Goal: Task Accomplishment & Management: Manage account settings

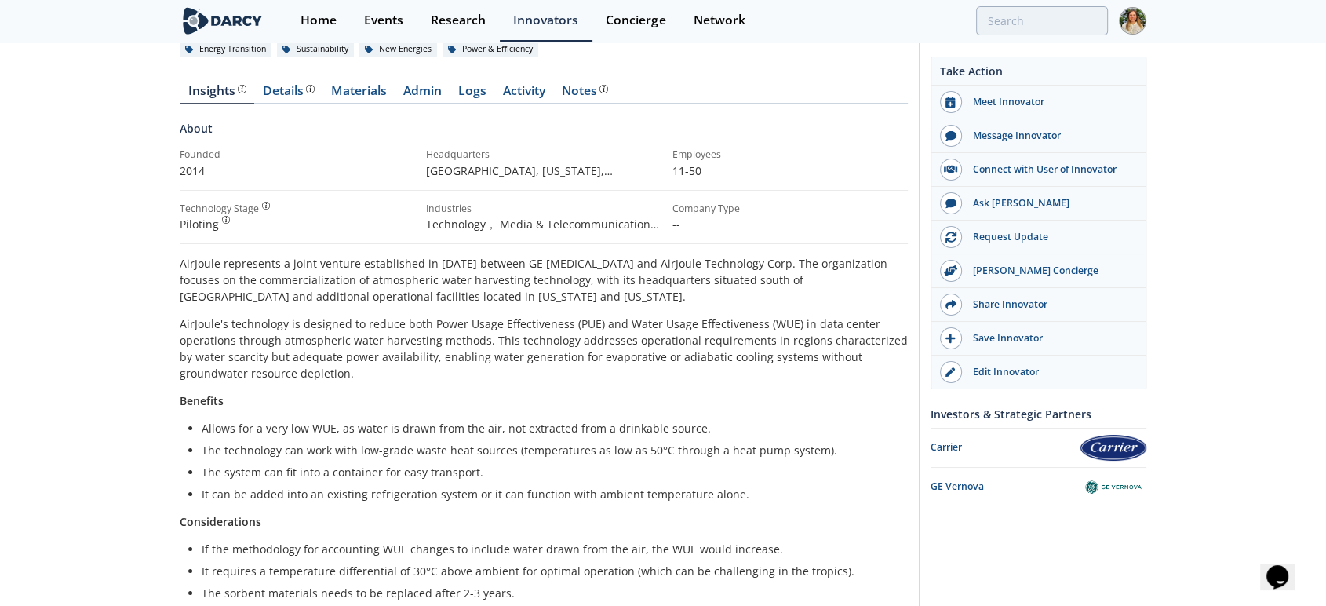
scroll to position [174, 0]
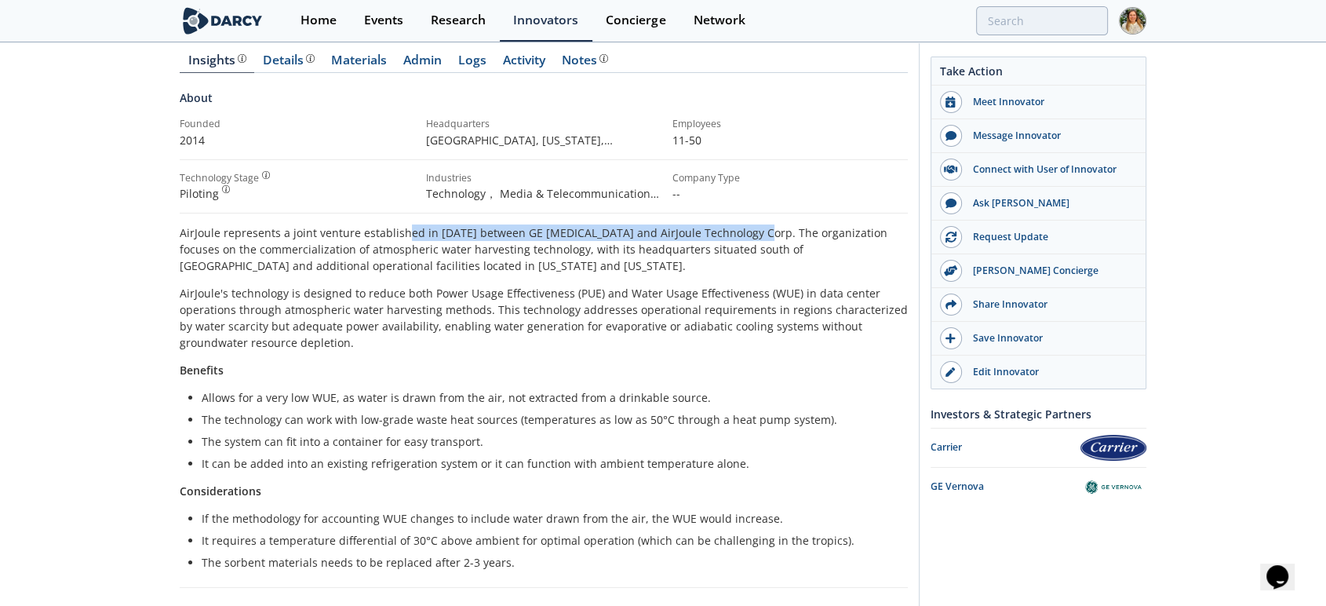
drag, startPoint x: 404, startPoint y: 234, endPoint x: 746, endPoint y: 232, distance: 341.4
click at [746, 232] on p "AirJoule represents a joint venture established in [DATE] between GE [MEDICAL_D…" at bounding box center [544, 248] width 728 height 49
click at [564, 239] on p "AirJoule represents a joint venture established in [DATE] between GE [MEDICAL_D…" at bounding box center [544, 248] width 728 height 49
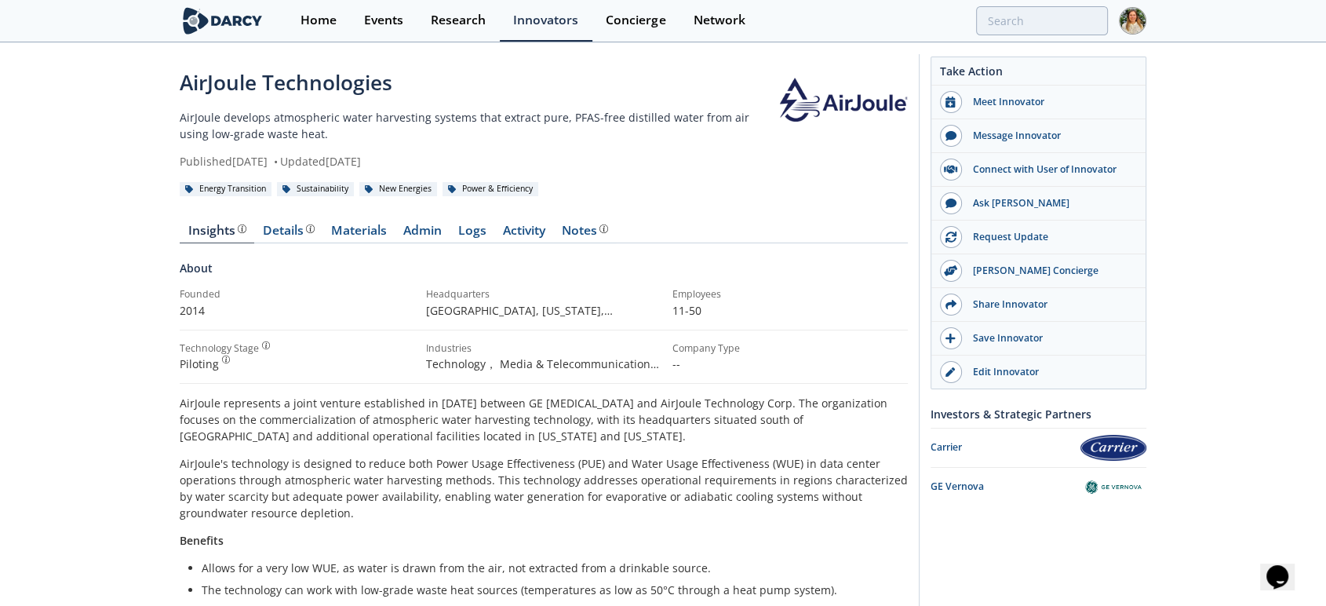
scroll to position [0, 0]
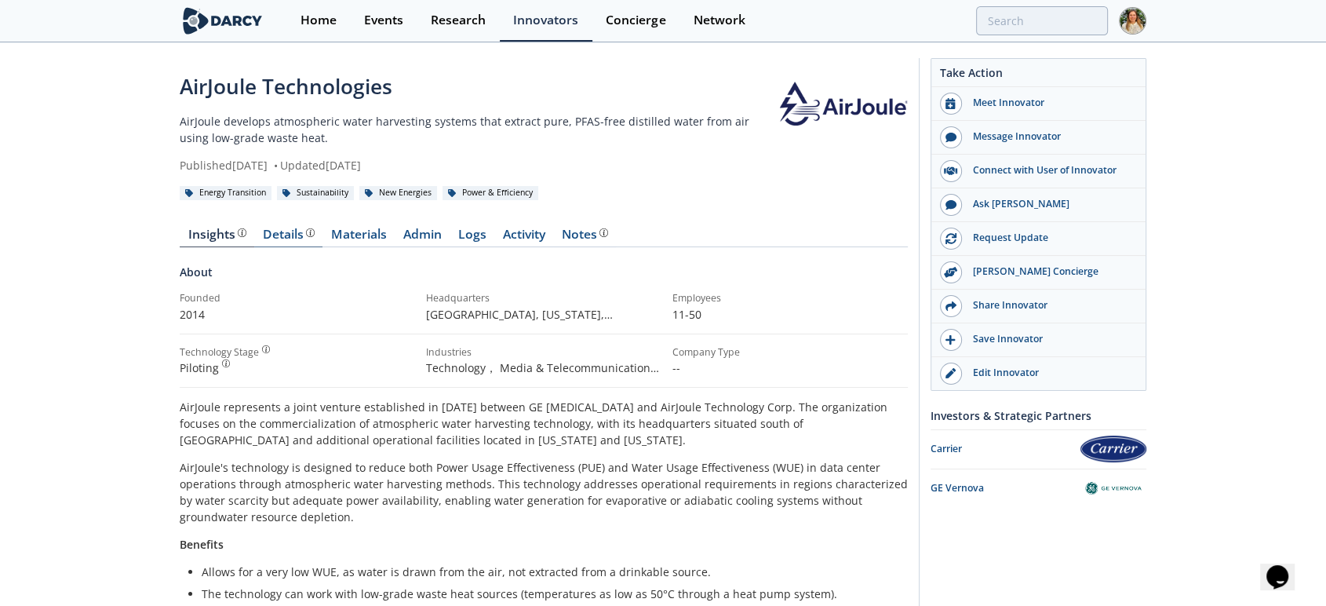
click at [271, 234] on div "Details" at bounding box center [289, 234] width 52 height 13
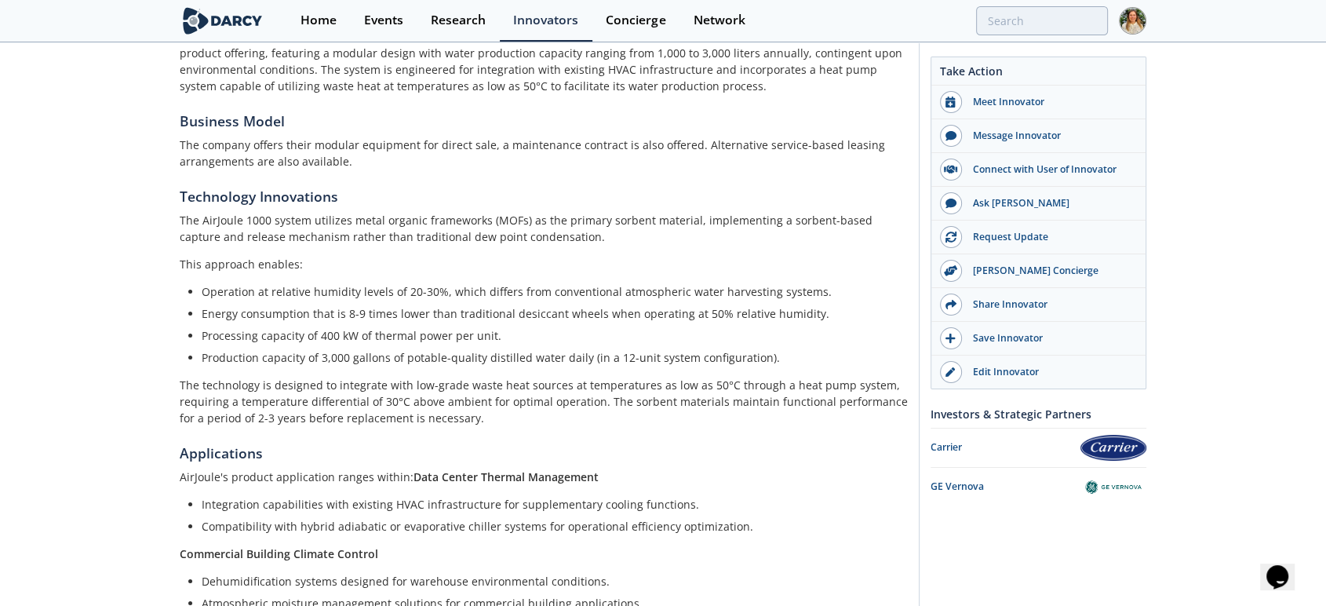
scroll to position [348, 0]
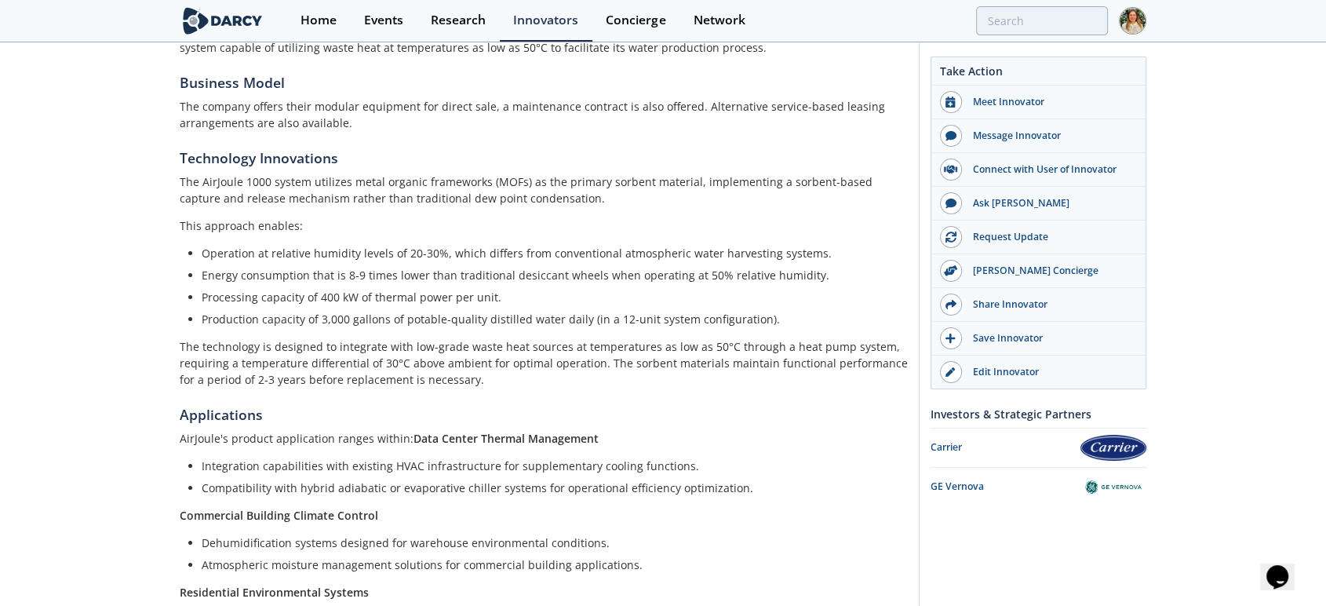
click at [425, 198] on p "The AirJoule 1000 system utilizes metal organic frameworks (MOFs) as the primar…" at bounding box center [544, 189] width 728 height 33
drag, startPoint x: 232, startPoint y: 227, endPoint x: 271, endPoint y: 226, distance: 39.2
click at [271, 226] on p "This approach enables:" at bounding box center [544, 225] width 728 height 16
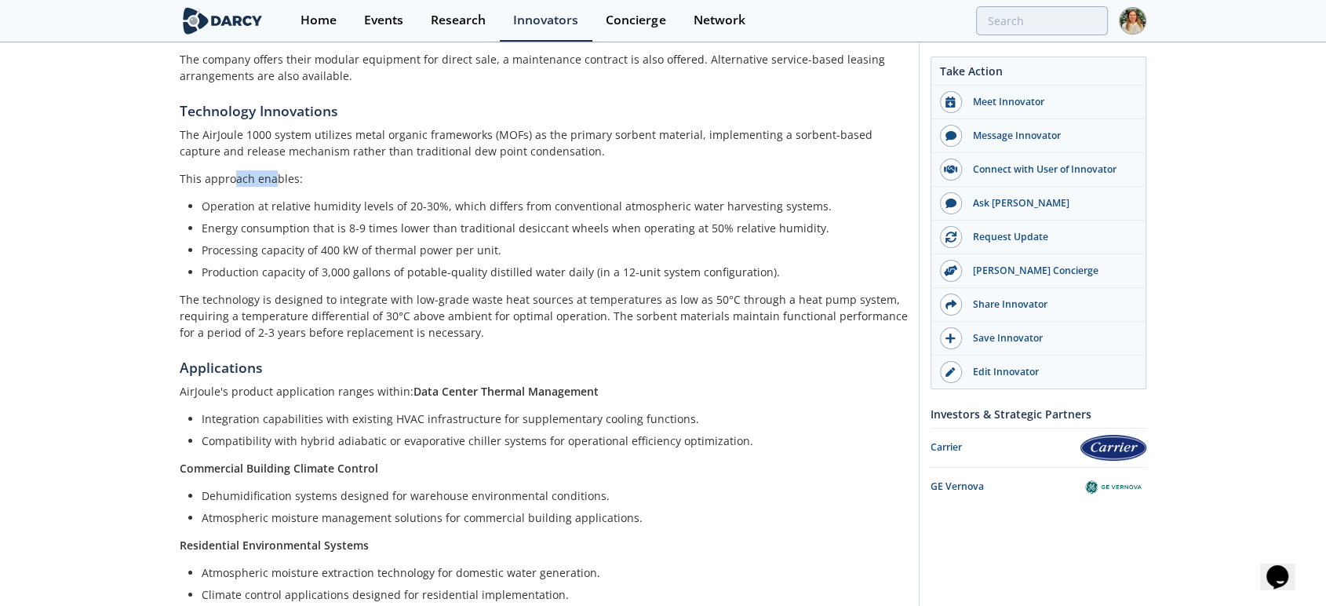
scroll to position [436, 0]
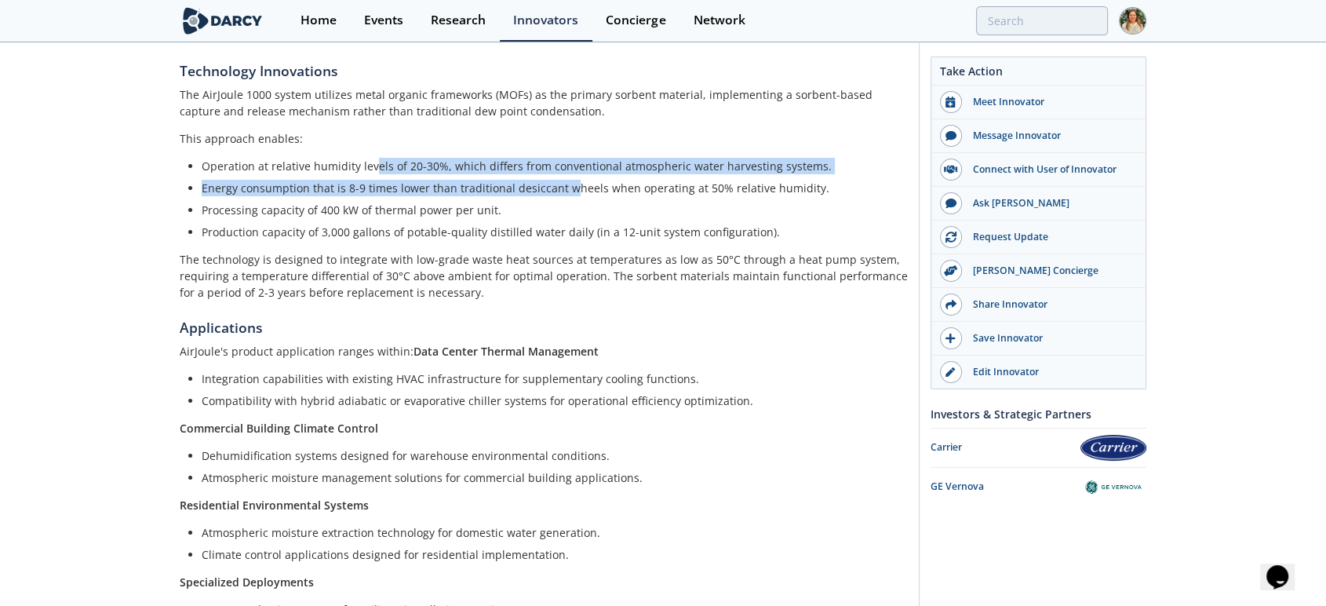
drag, startPoint x: 415, startPoint y: 164, endPoint x: 568, endPoint y: 190, distance: 155.2
click at [568, 190] on ul "Operation at relative humidity levels of 20-30%, which differs from conventiona…" at bounding box center [544, 199] width 706 height 82
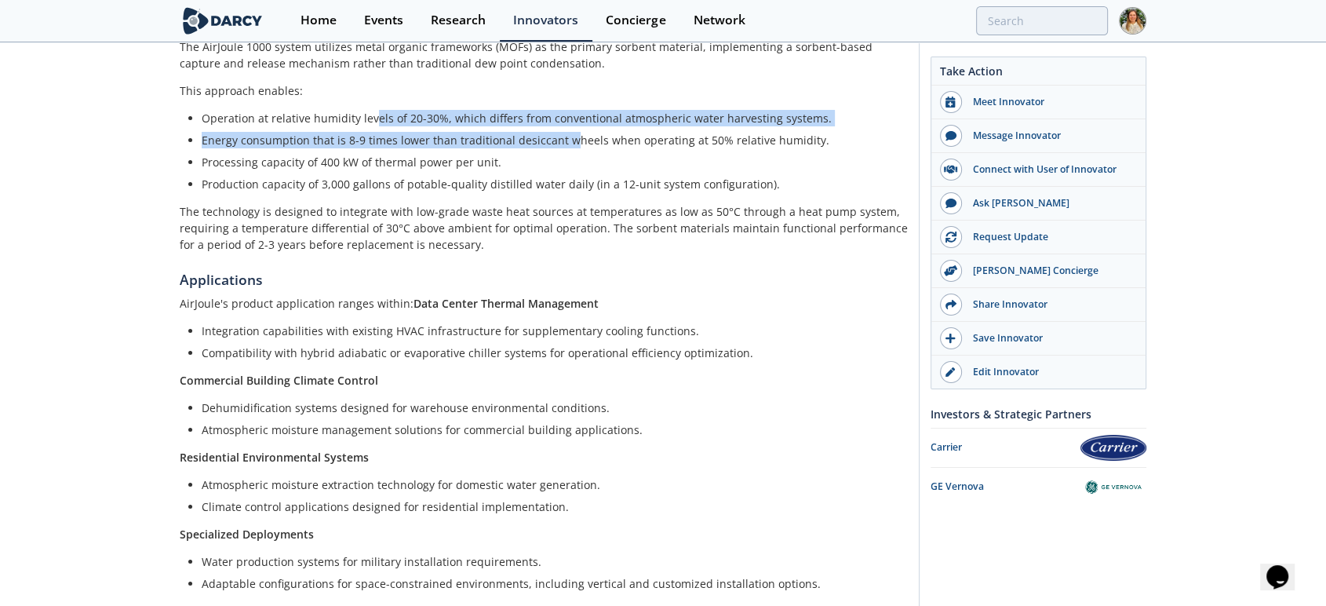
scroll to position [523, 0]
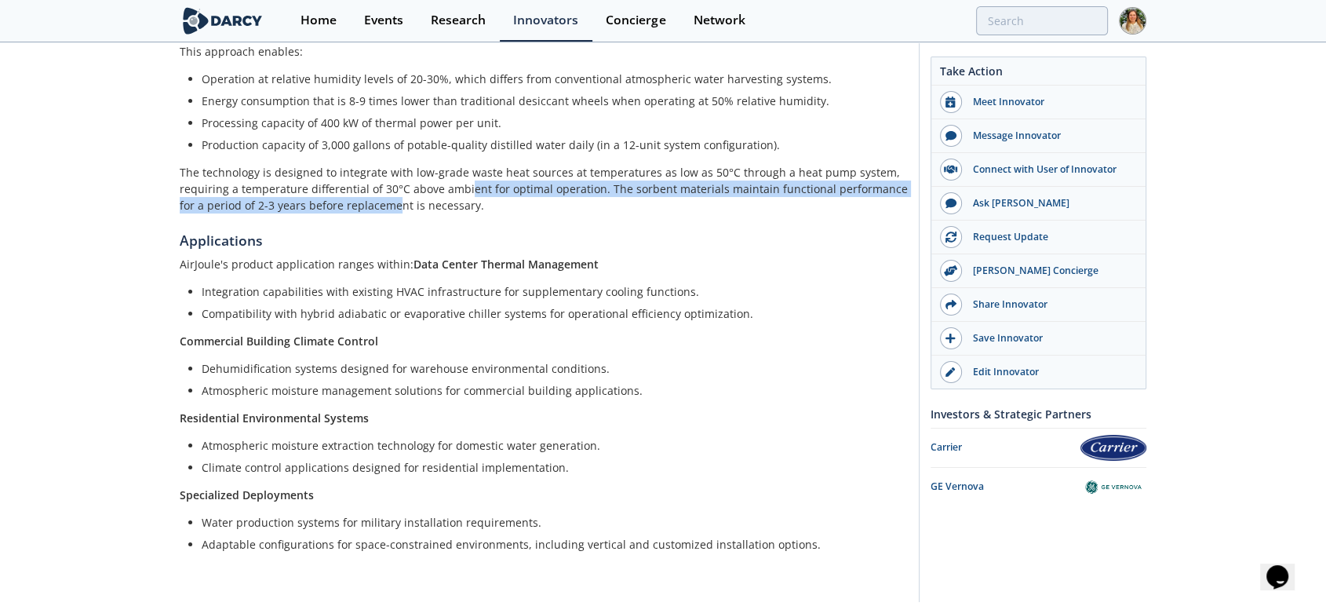
drag, startPoint x: 469, startPoint y: 178, endPoint x: 377, endPoint y: 197, distance: 94.5
click at [377, 197] on p "The technology is designed to integrate with low-grade waste heat sources at te…" at bounding box center [544, 188] width 728 height 49
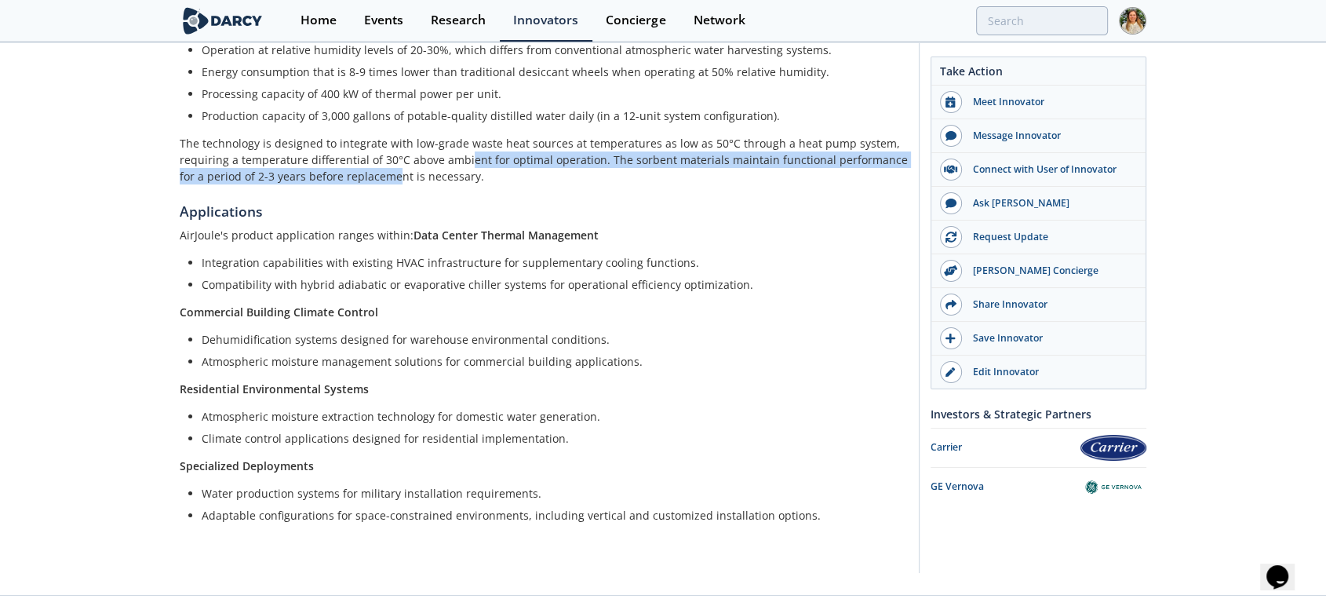
scroll to position [578, 0]
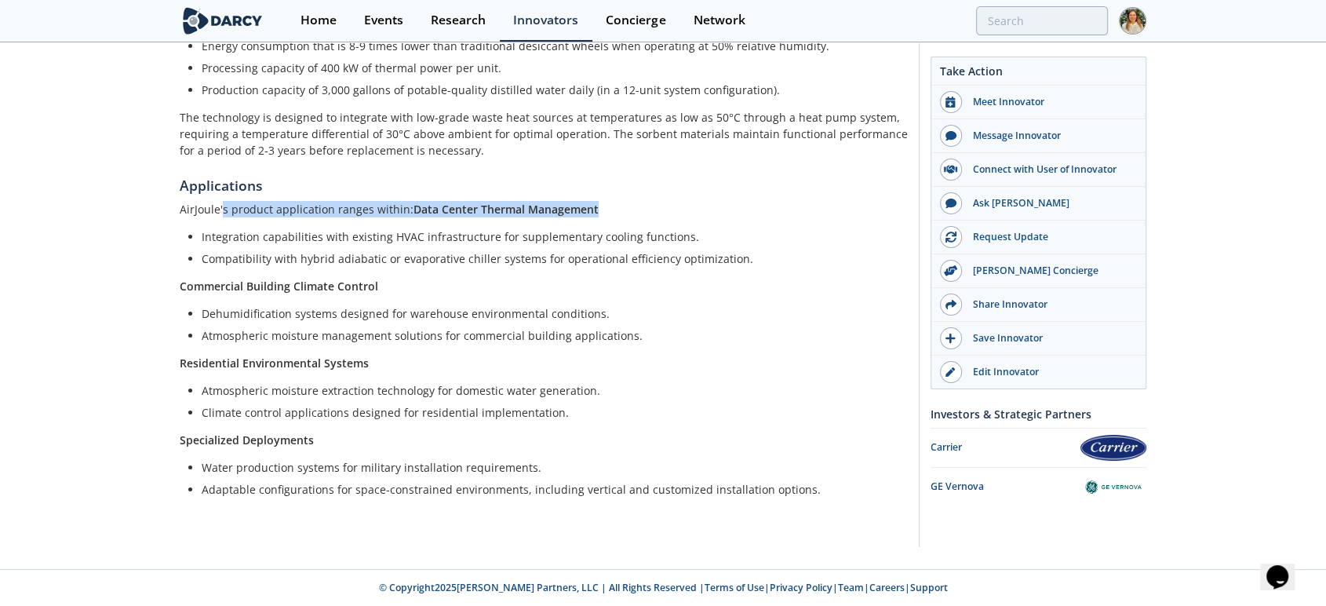
drag, startPoint x: 220, startPoint y: 208, endPoint x: 593, endPoint y: 208, distance: 372.8
click at [593, 208] on p "AirJoule's product application ranges within: Data Center Thermal Management" at bounding box center [544, 209] width 728 height 16
click at [447, 248] on ul "Integration capabilities with existing HVAC infrastructure for supplementary co…" at bounding box center [544, 247] width 706 height 38
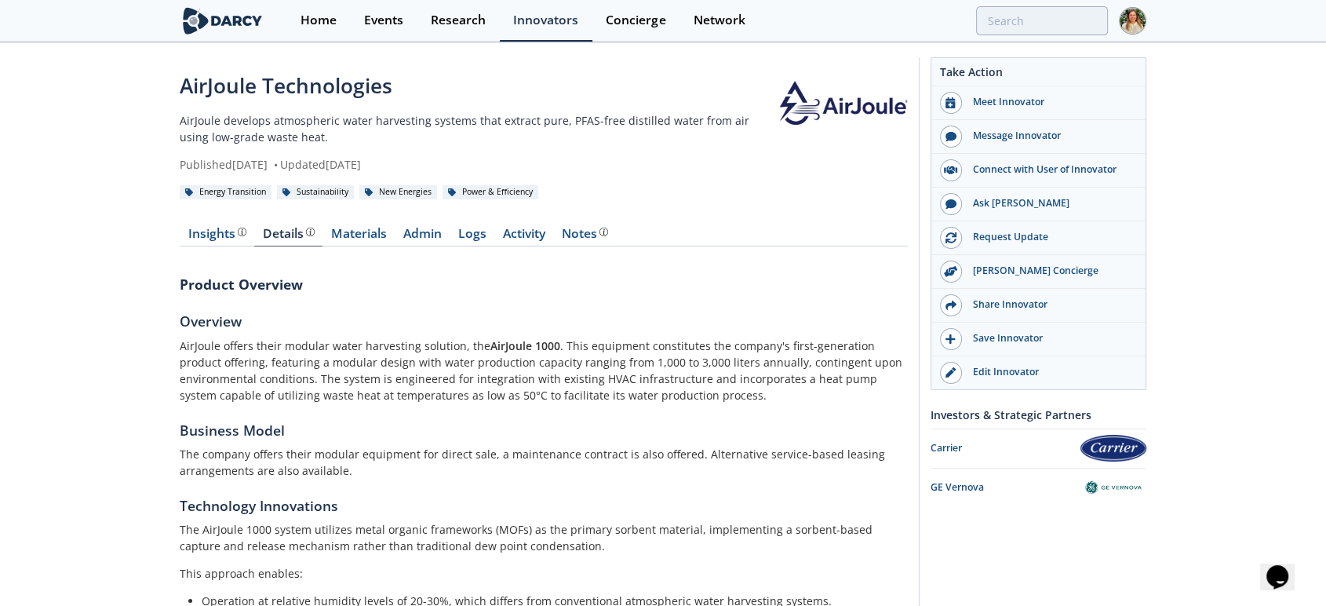
scroll to position [0, 0]
click at [414, 233] on link "Admin" at bounding box center [422, 237] width 55 height 19
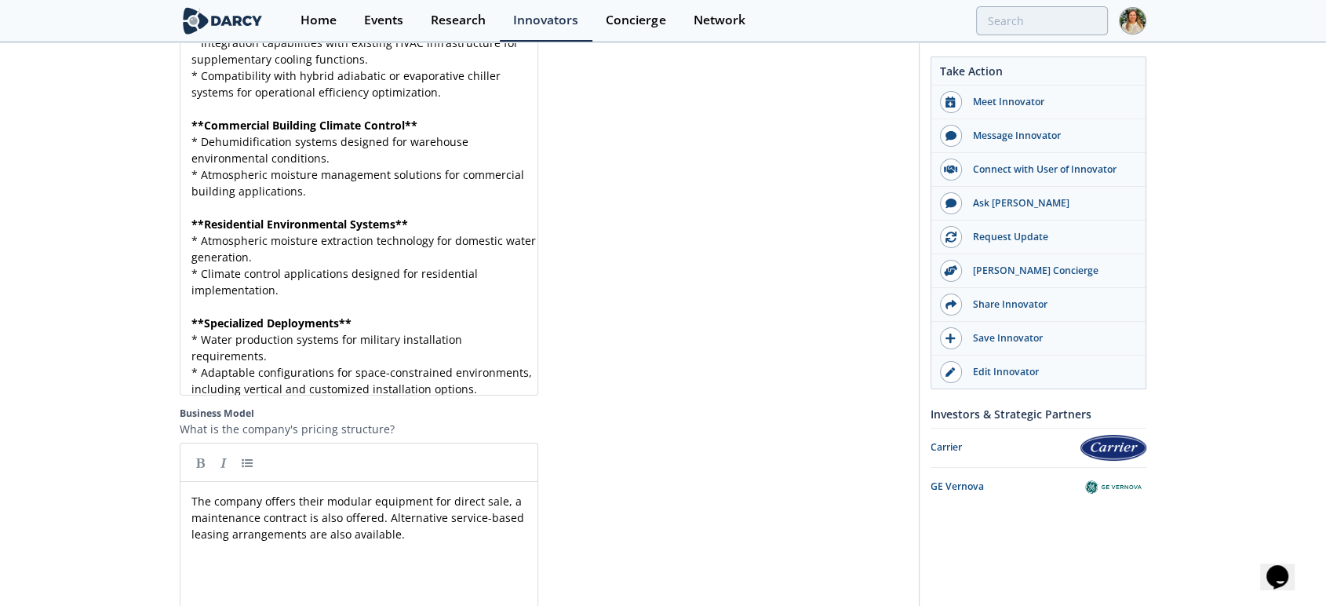
scroll to position [2092, 0]
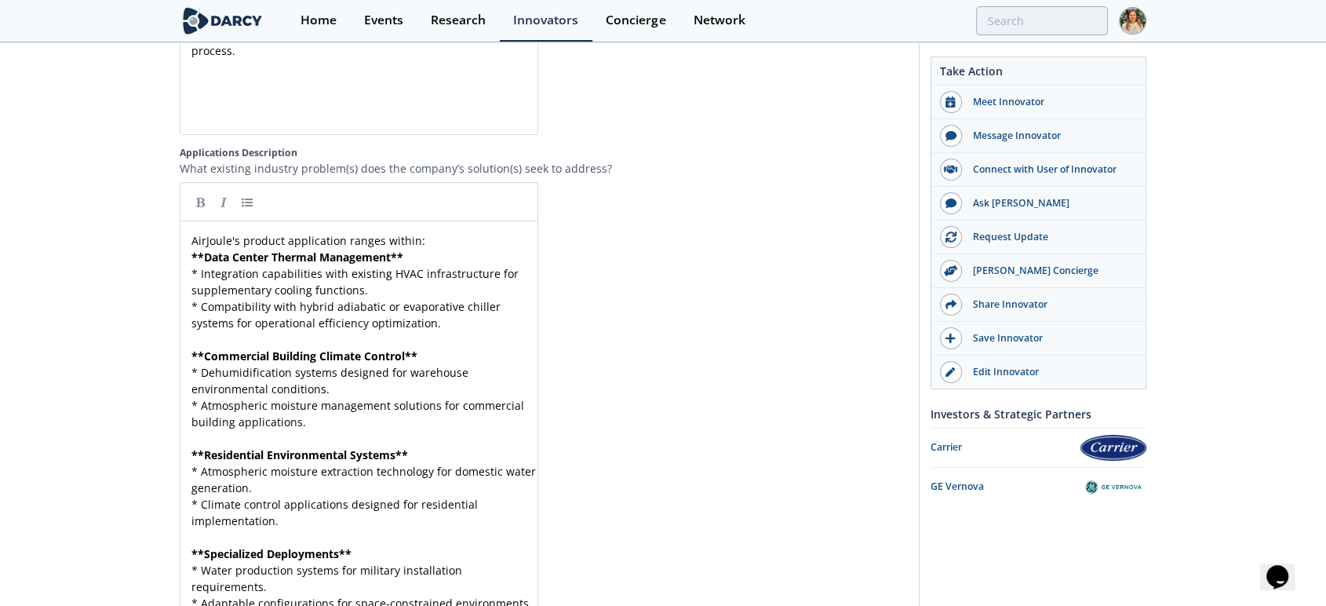
click at [423, 235] on pre "AirJoule's product application ranges within:" at bounding box center [365, 240] width 355 height 16
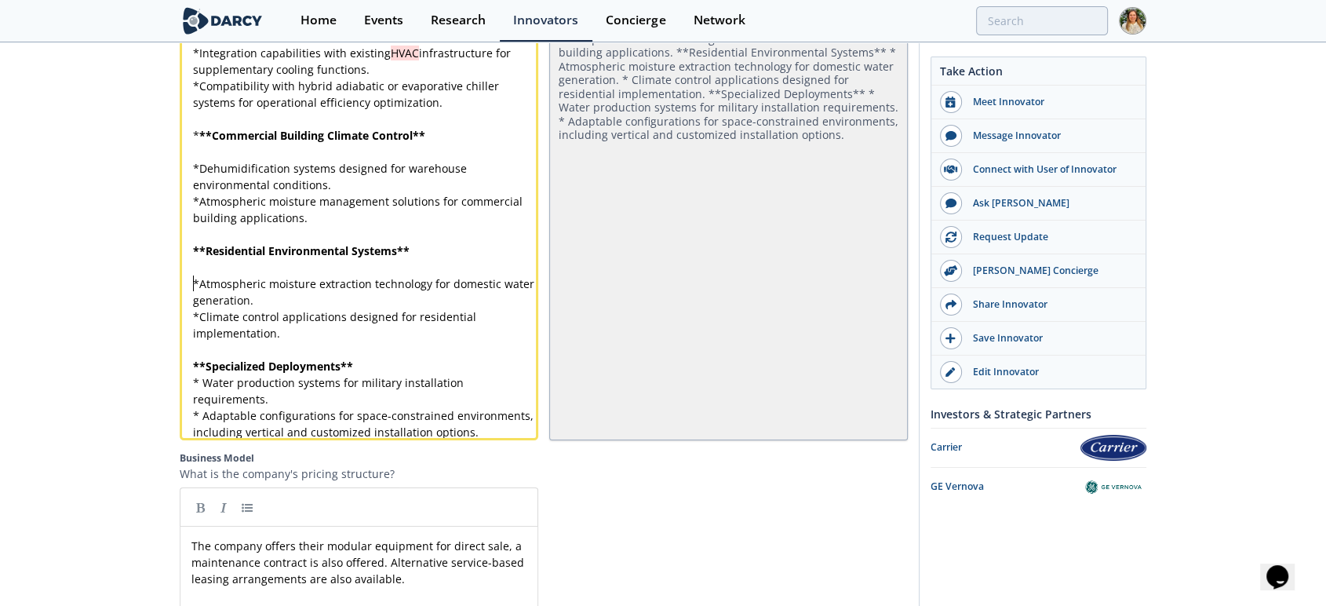
scroll to position [2354, 0]
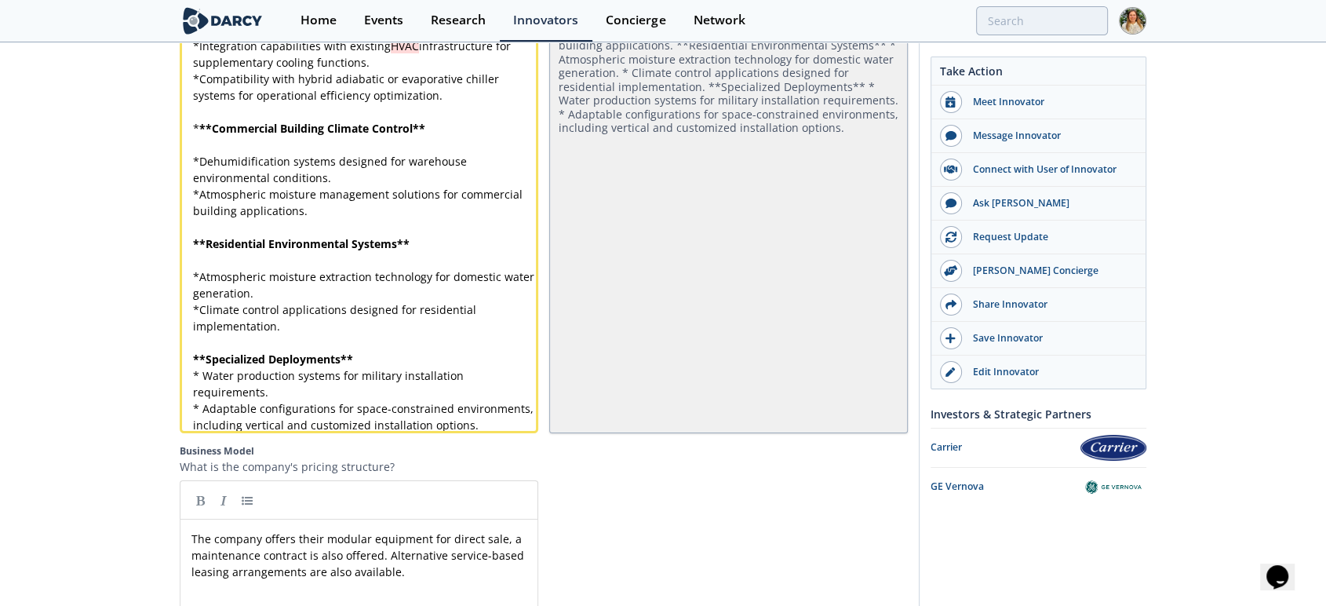
click at [358, 357] on pre "** Specialized Deployments **" at bounding box center [366, 359] width 352 height 16
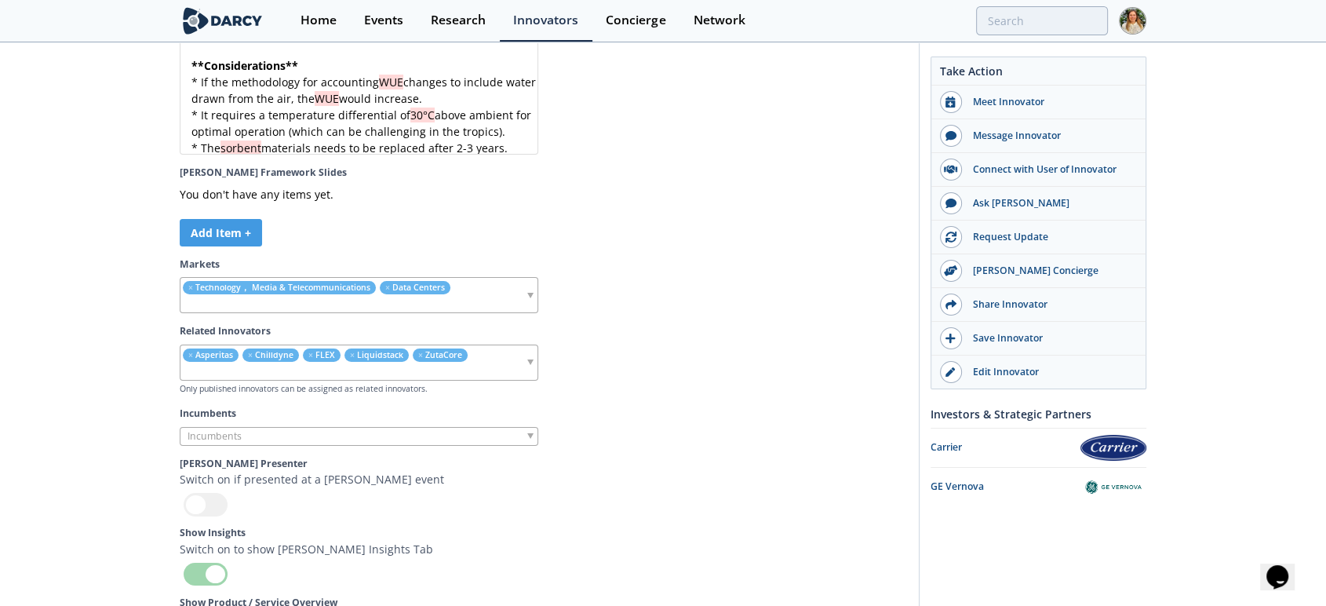
scroll to position [5244, 0]
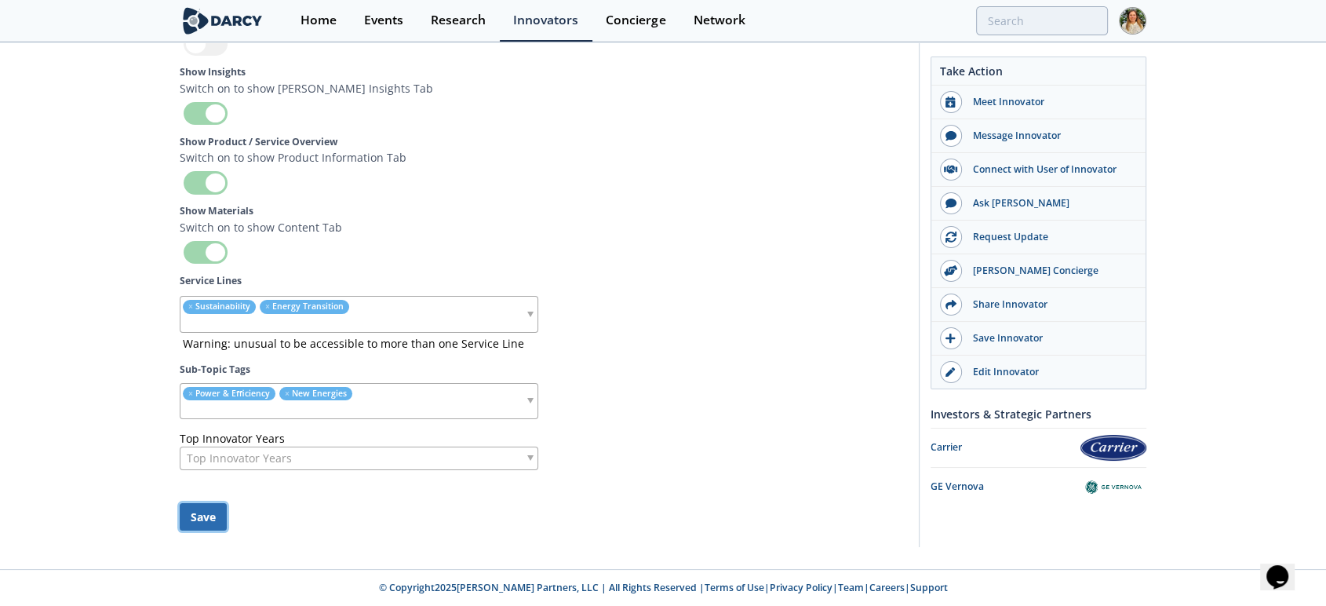
click at [210, 510] on button "Save" at bounding box center [203, 516] width 47 height 27
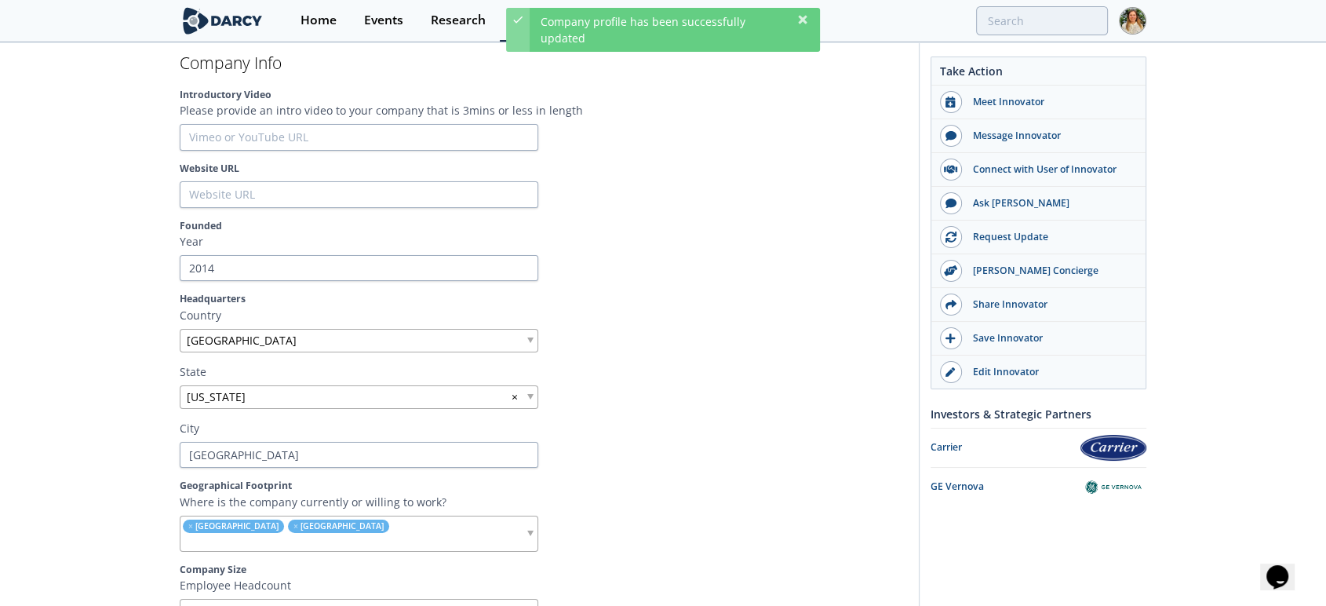
scroll to position [0, 0]
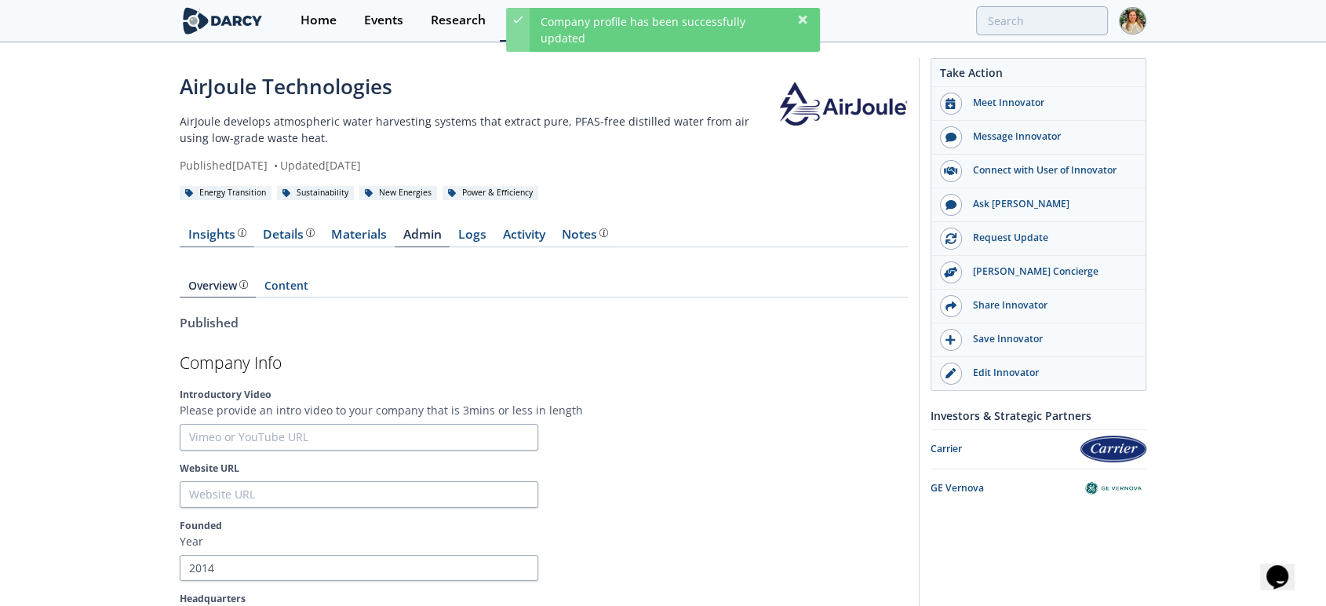
click at [217, 231] on div "Insights The [PERSON_NAME] Research team’s summarized opinion of the innovator,…" at bounding box center [217, 234] width 58 height 13
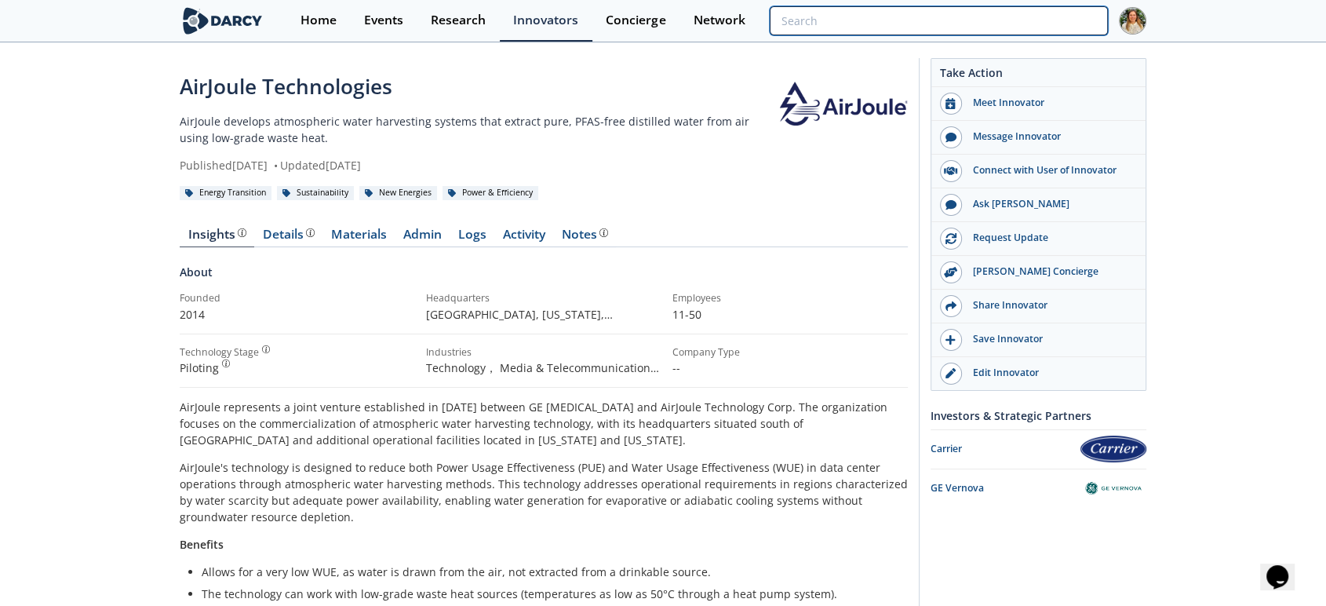
click at [1038, 23] on input "search" at bounding box center [939, 20] width 338 height 29
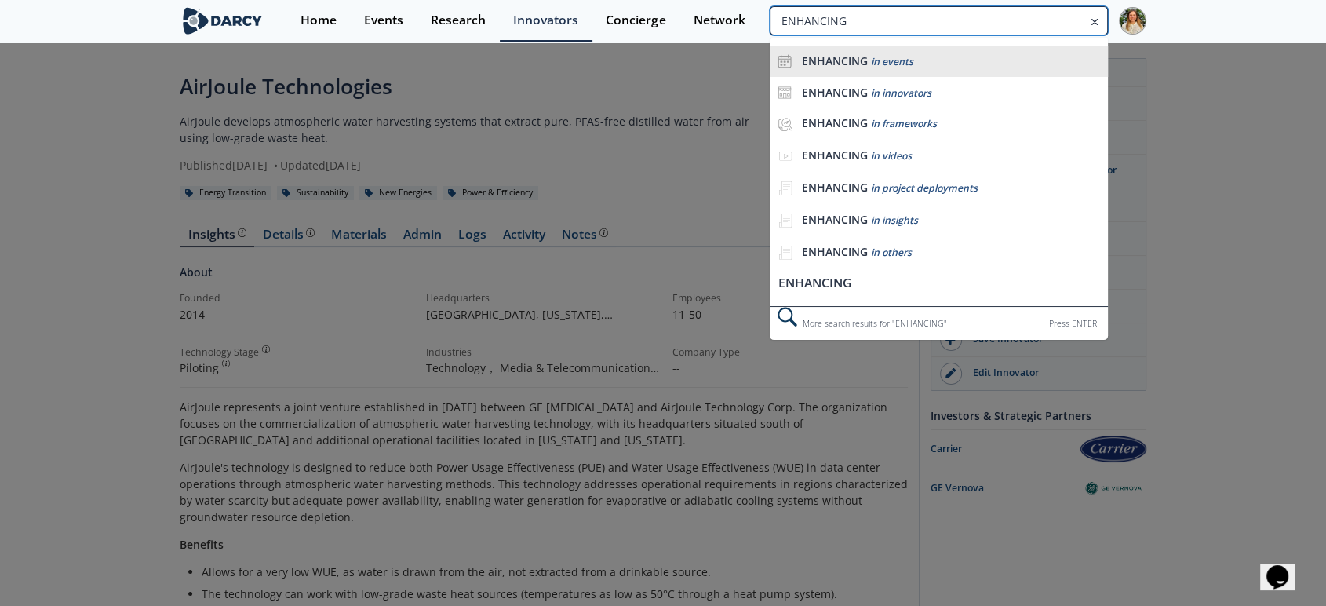
type input "ENHANCING"
click at [972, 55] on div "ENHANCING in events" at bounding box center [951, 61] width 298 height 15
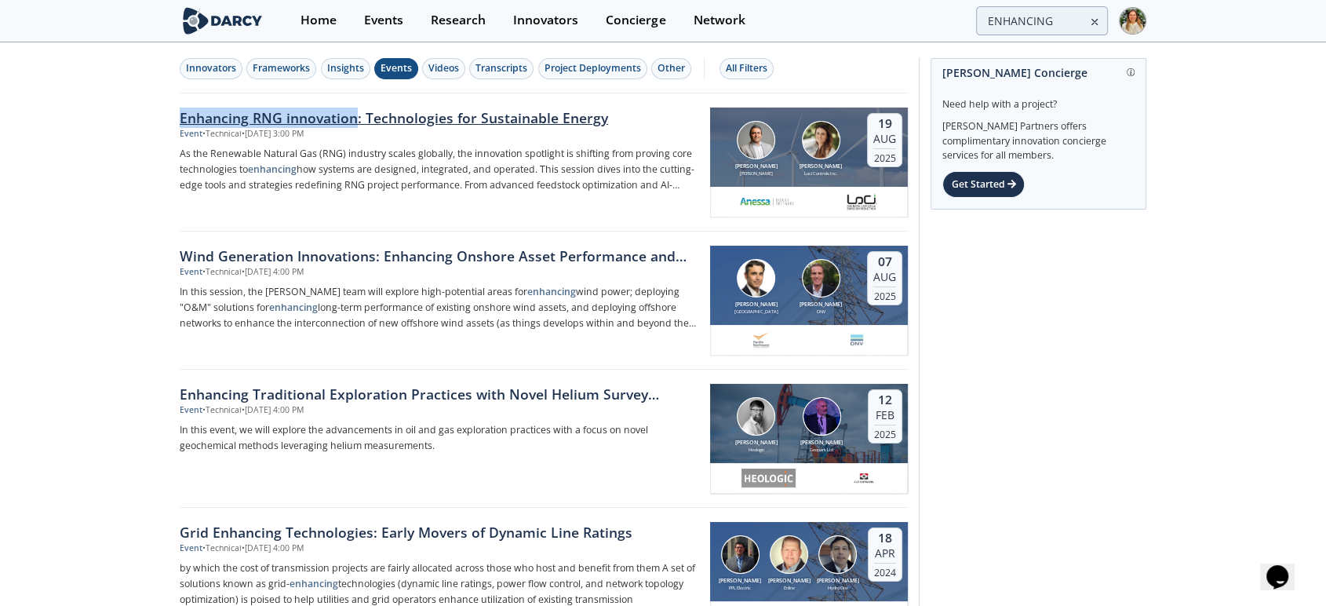
drag, startPoint x: 170, startPoint y: 114, endPoint x: 357, endPoint y: 119, distance: 186.9
copy div "Enhancing RNG innovation"
